Goal: Information Seeking & Learning: Learn about a topic

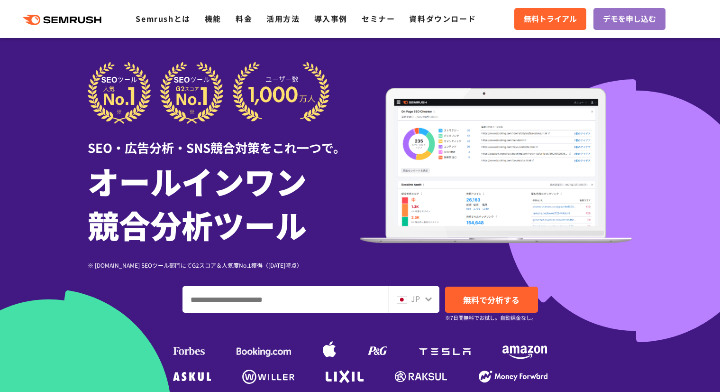
click at [337, 286] on input "ドメイン、キーワードまたはURLを入力してください" at bounding box center [285, 299] width 205 height 26
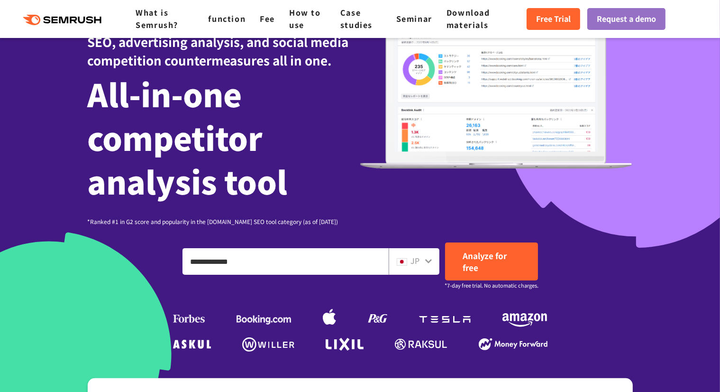
type input "**********"
click at [429, 257] on icon at bounding box center [429, 261] width 8 height 8
click at [425, 262] on icon at bounding box center [429, 261] width 8 height 8
click at [425, 260] on icon at bounding box center [429, 261] width 8 height 8
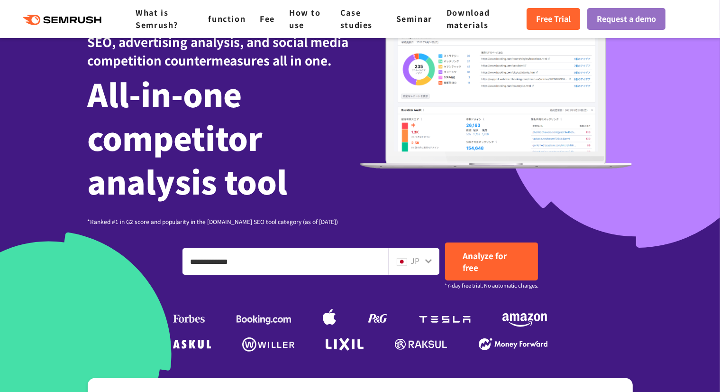
click at [429, 261] on icon at bounding box center [428, 261] width 7 height 4
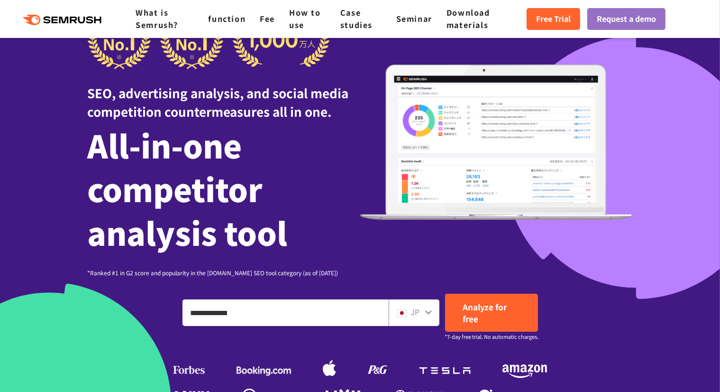
scroll to position [153, 0]
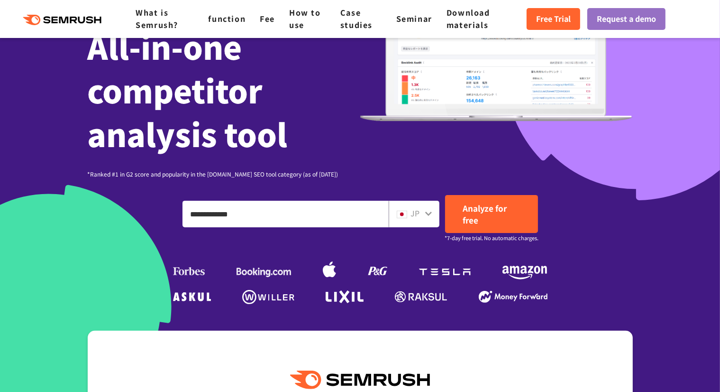
click at [427, 216] on icon at bounding box center [429, 214] width 8 height 8
click at [324, 217] on input "**********" at bounding box center [285, 214] width 205 height 26
click at [426, 212] on icon at bounding box center [428, 213] width 7 height 4
click at [397, 214] on img at bounding box center [402, 215] width 10 height 8
click at [399, 214] on img at bounding box center [402, 215] width 10 height 8
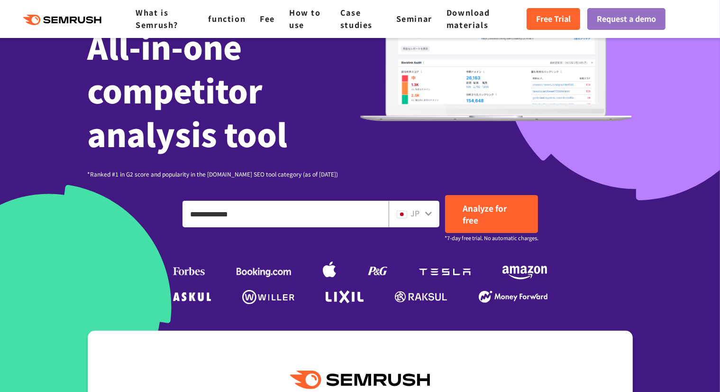
click at [430, 215] on icon at bounding box center [429, 214] width 8 height 8
click at [428, 215] on icon at bounding box center [428, 213] width 7 height 4
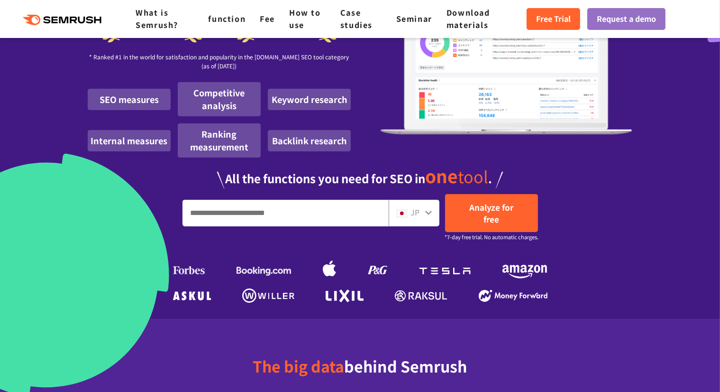
scroll to position [142, 0]
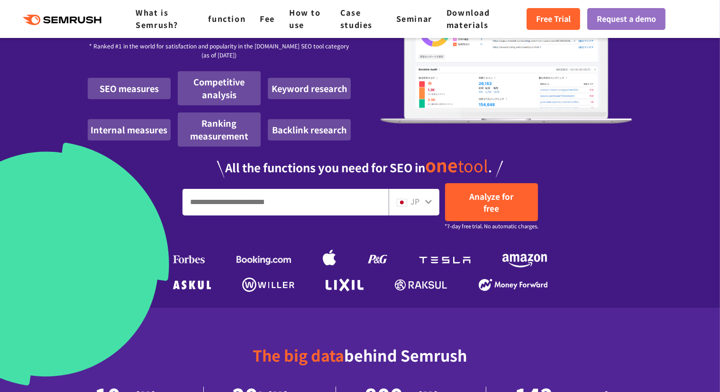
click at [433, 201] on div "JP" at bounding box center [414, 202] width 51 height 27
click at [430, 200] on icon at bounding box center [429, 202] width 8 height 8
click at [425, 201] on icon at bounding box center [429, 202] width 8 height 8
click at [419, 211] on div "JP" at bounding box center [414, 202] width 51 height 27
click at [412, 203] on font "JP" at bounding box center [415, 200] width 9 height 11
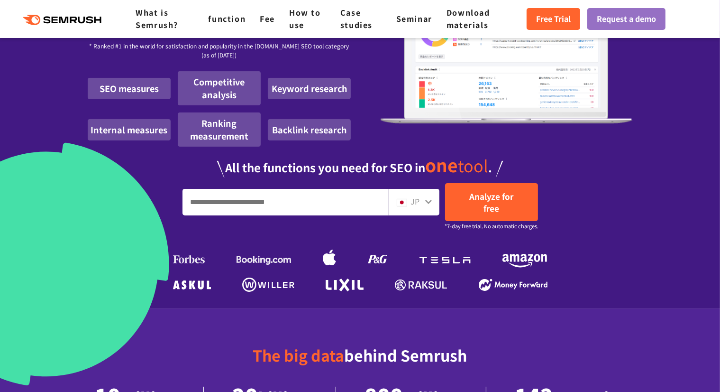
click at [403, 203] on img at bounding box center [402, 203] width 10 height 8
click at [402, 203] on img at bounding box center [402, 203] width 10 height 8
click at [281, 205] on input "Enter the URL and keywords" at bounding box center [285, 202] width 205 height 26
type input "**********"
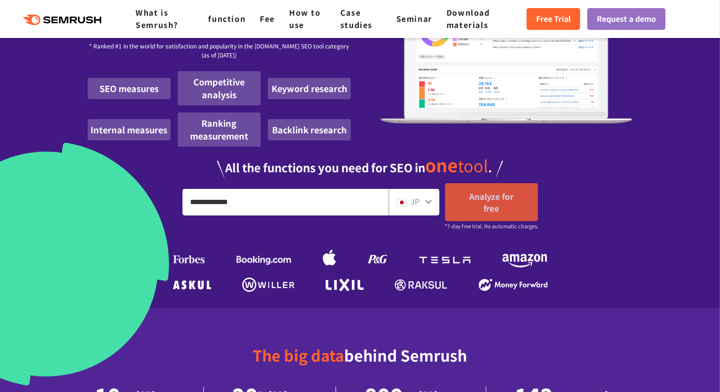
click at [481, 198] on font "Analyze for free" at bounding box center [491, 202] width 44 height 24
